Goal: Find contact information: Find contact information

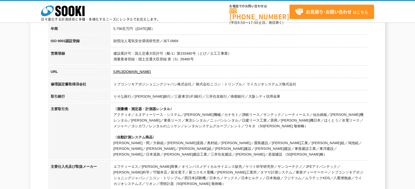
scroll to position [170, 0]
click at [142, 70] on link "[URL][DOMAIN_NAME]" at bounding box center [131, 72] width 37 height 4
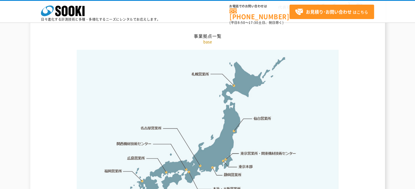
scroll to position [1106, 0]
click at [245, 164] on link "東京本部" at bounding box center [246, 166] width 14 height 5
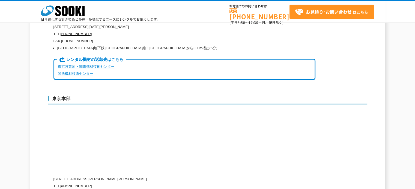
scroll to position [1390, 0]
drag, startPoint x: 77, startPoint y: 165, endPoint x: 148, endPoint y: 169, distance: 71.3
click at [148, 176] on p "[STREET_ADDRESS][PERSON_NAME][PERSON_NAME]" at bounding box center [184, 179] width 262 height 7
copy p "[PERSON_NAME][STREET_ADDRESS][PERSON_NAME]"
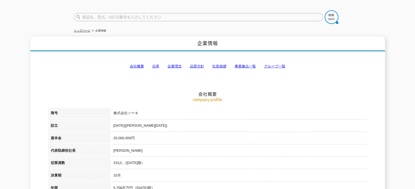
scroll to position [0, 0]
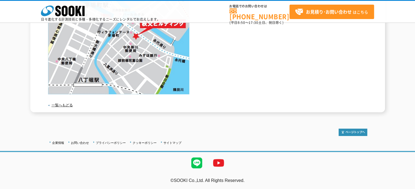
scroll to position [162, 0]
